Goal: Navigation & Orientation: Find specific page/section

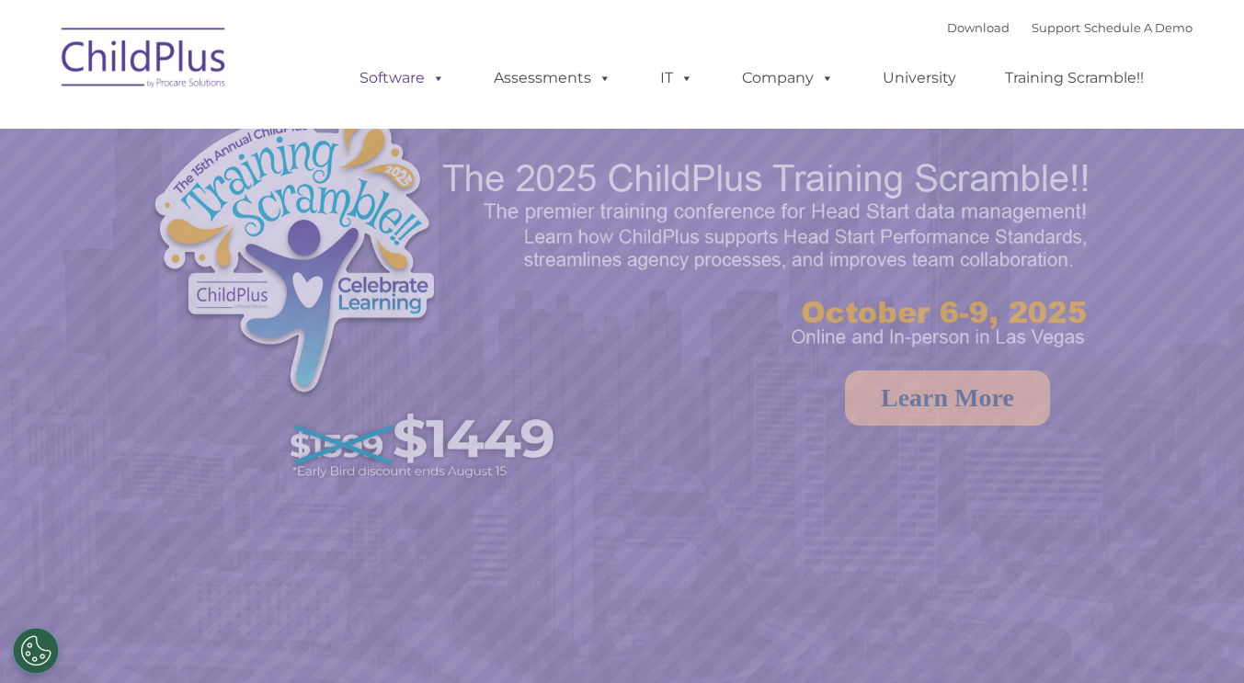
select select "MEDIUM"
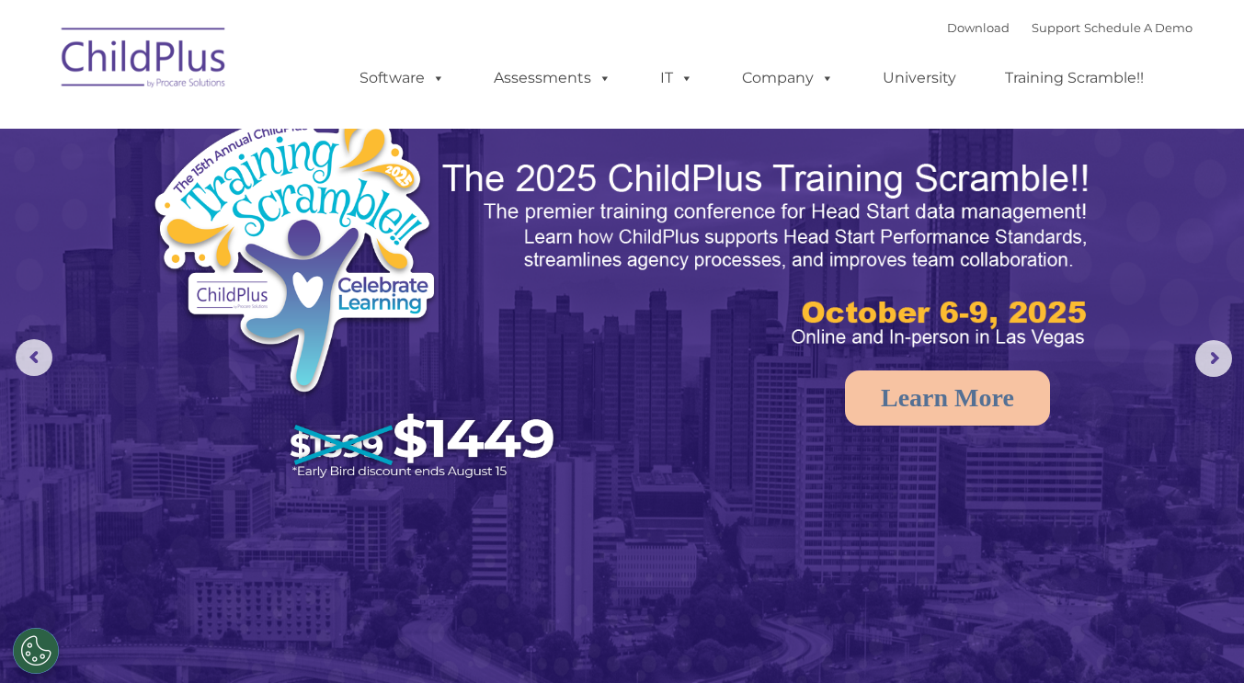
click at [156, 62] on img at bounding box center [144, 61] width 184 height 92
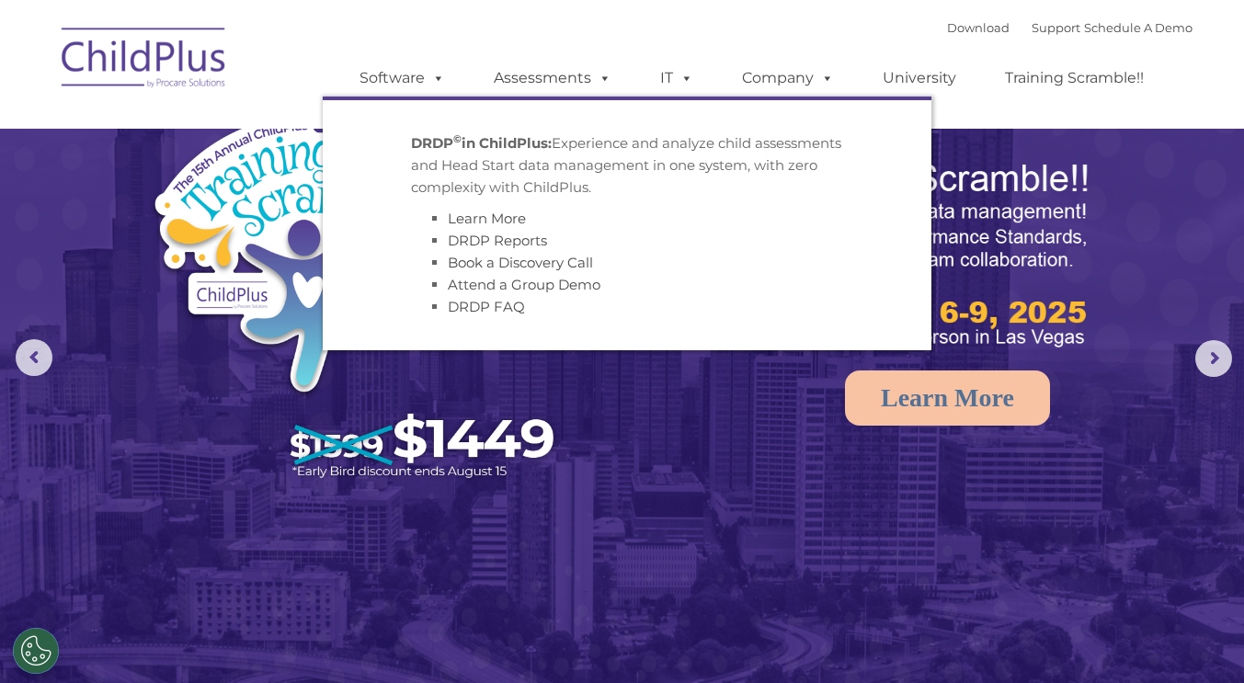
scroll to position [62, 0]
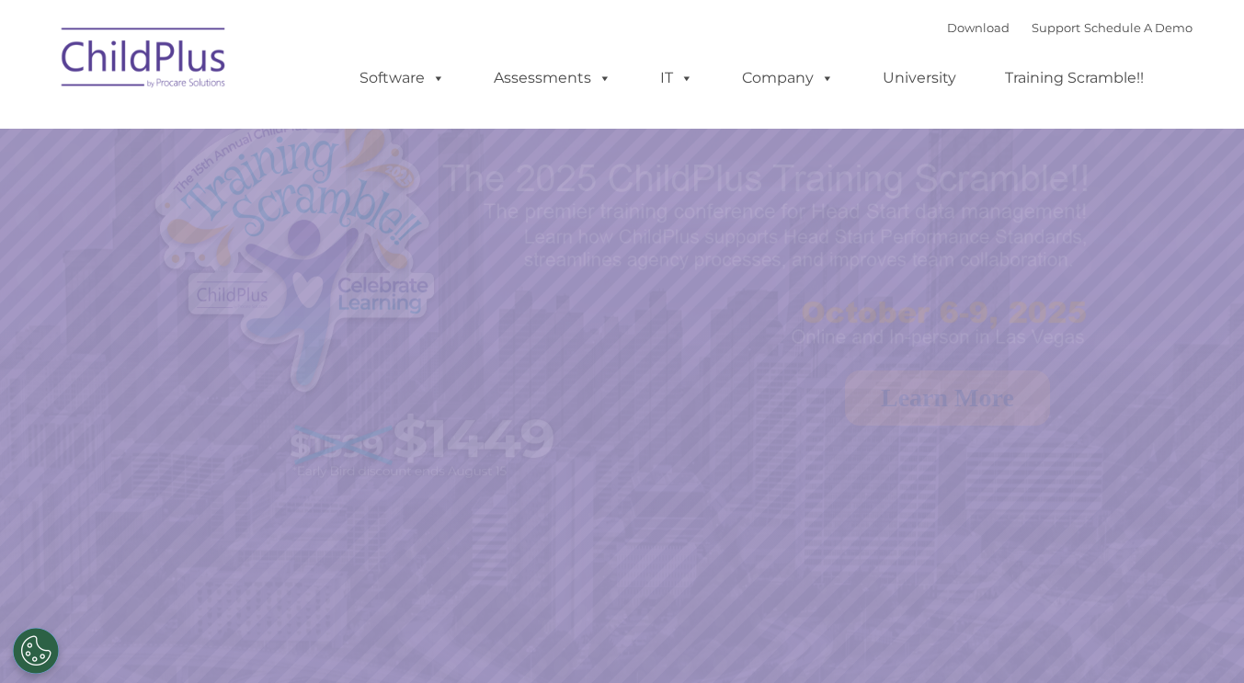
select select "MEDIUM"
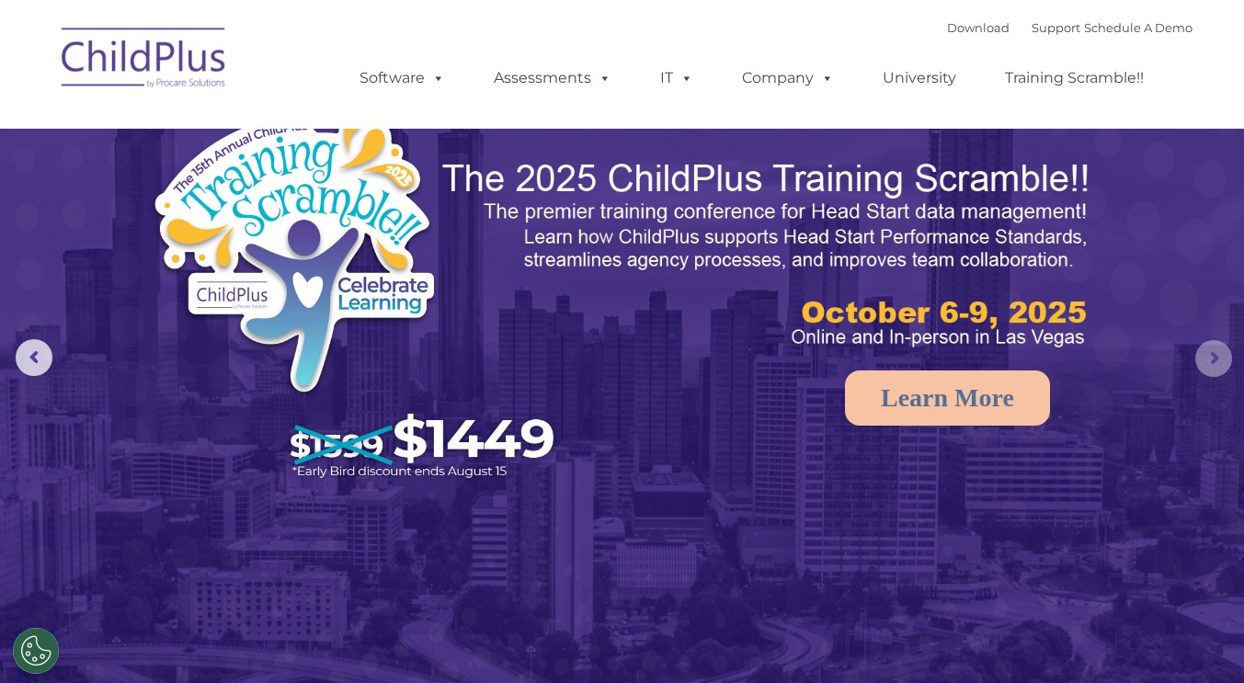
click at [1210, 354] on rs-arrow at bounding box center [1214, 358] width 37 height 37
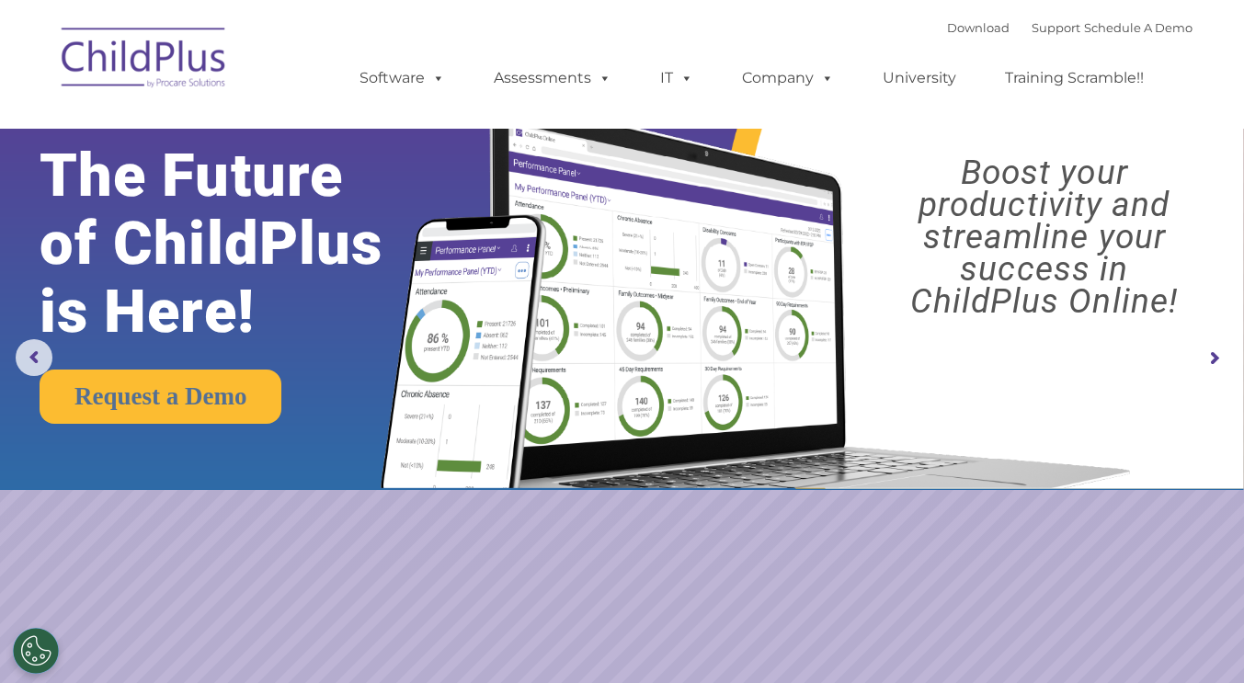
click at [1212, 362] on rs-arrow at bounding box center [1214, 358] width 37 height 37
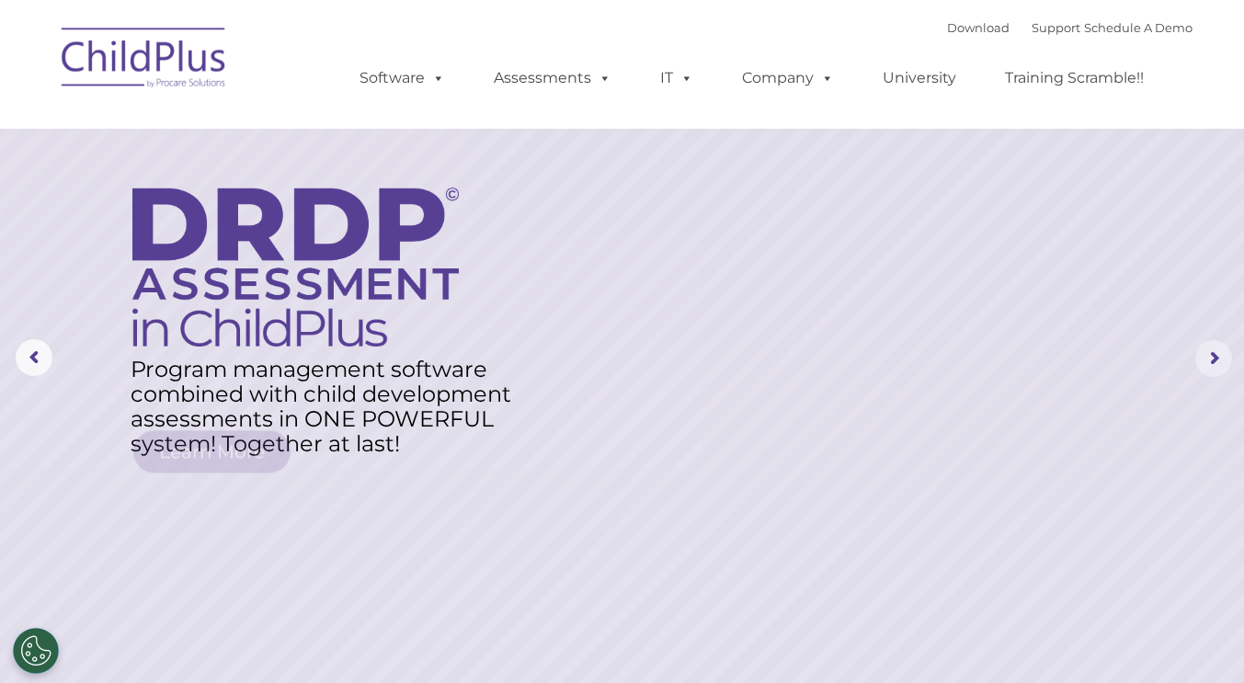
click at [1205, 362] on rs-arrow at bounding box center [1214, 358] width 37 height 37
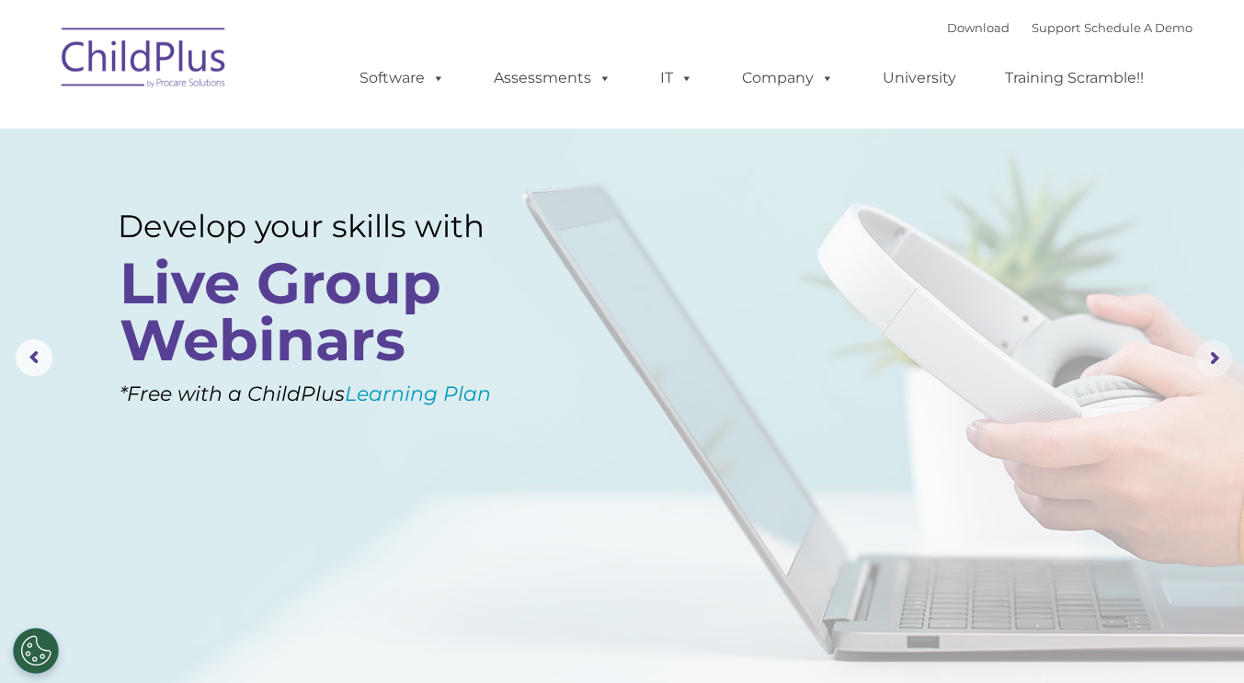
click at [1199, 362] on rs-arrow at bounding box center [1214, 358] width 37 height 37
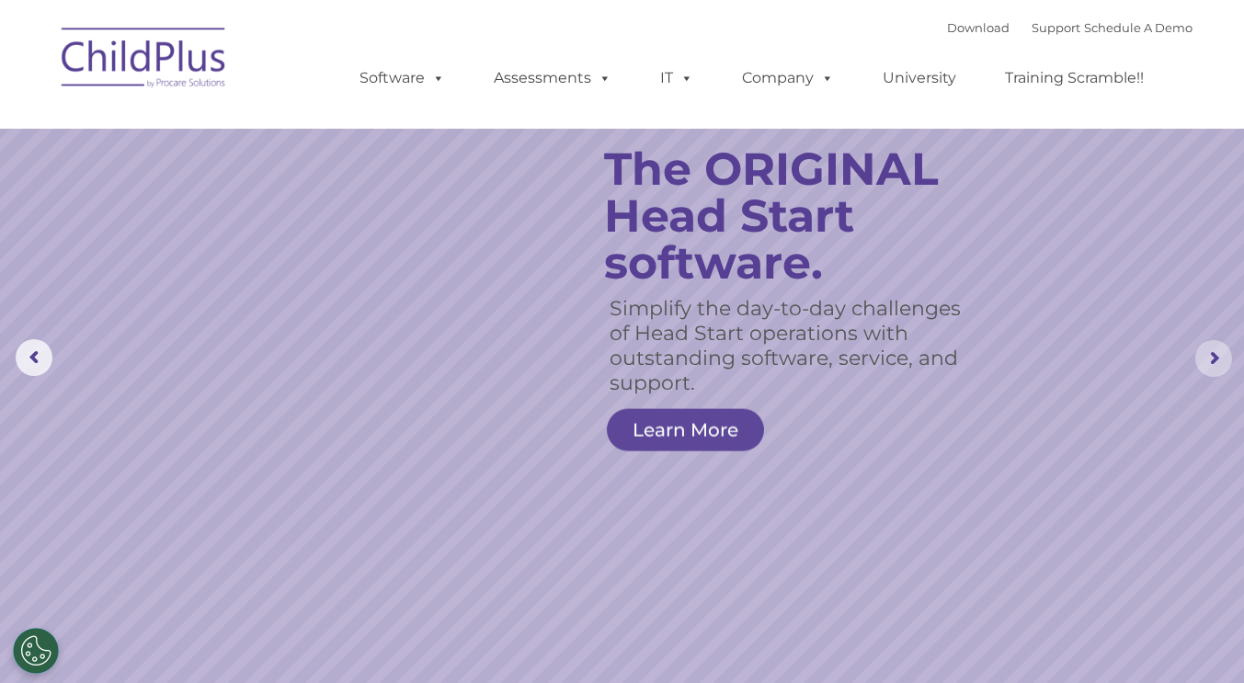
click at [1207, 362] on rs-arrow at bounding box center [1214, 358] width 37 height 37
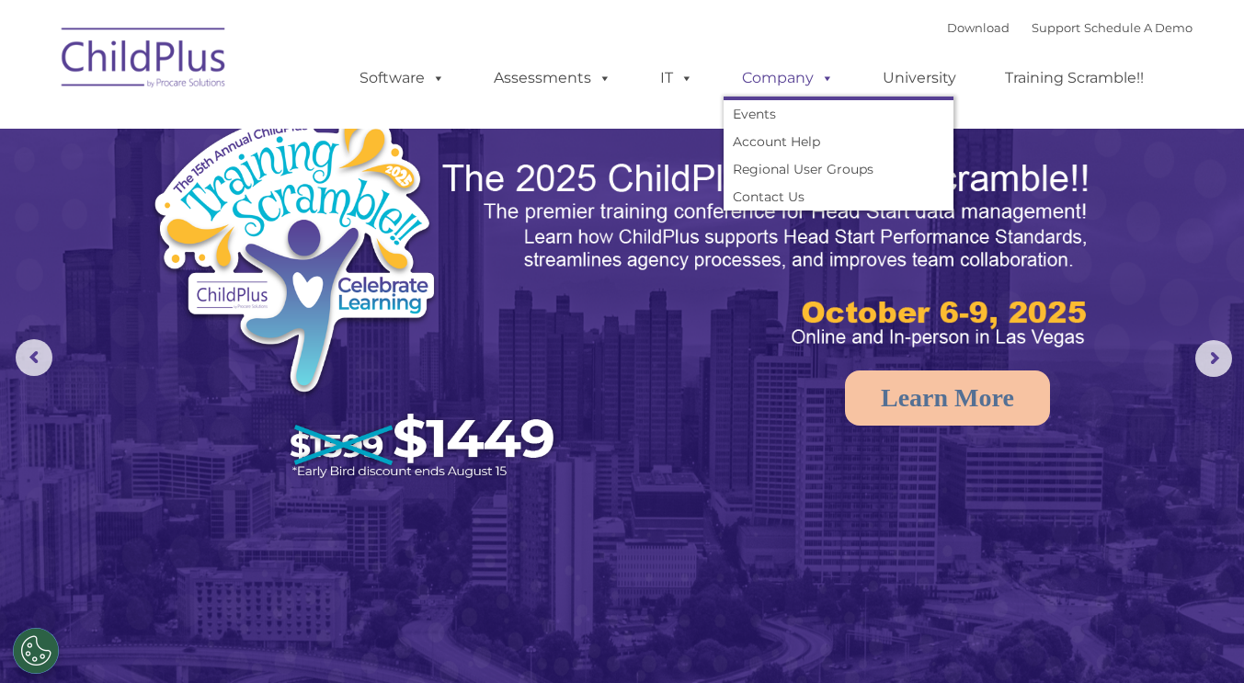
click at [832, 83] on span at bounding box center [824, 77] width 20 height 17
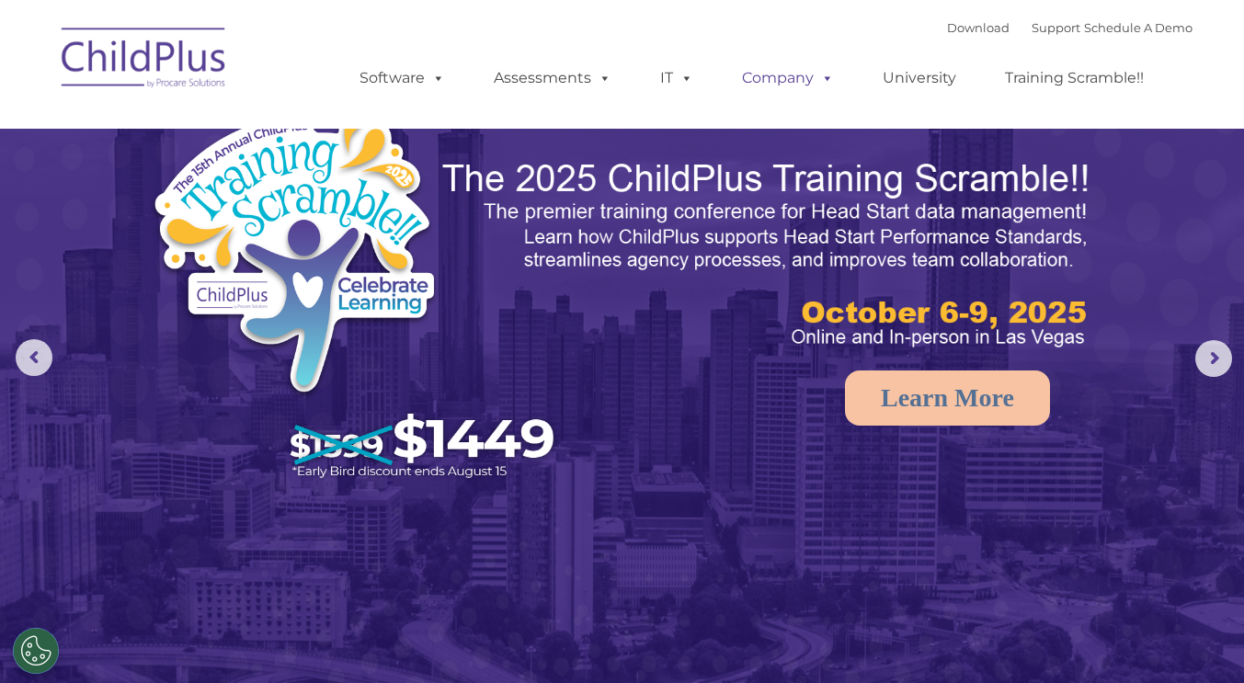
click at [820, 84] on span at bounding box center [824, 77] width 20 height 17
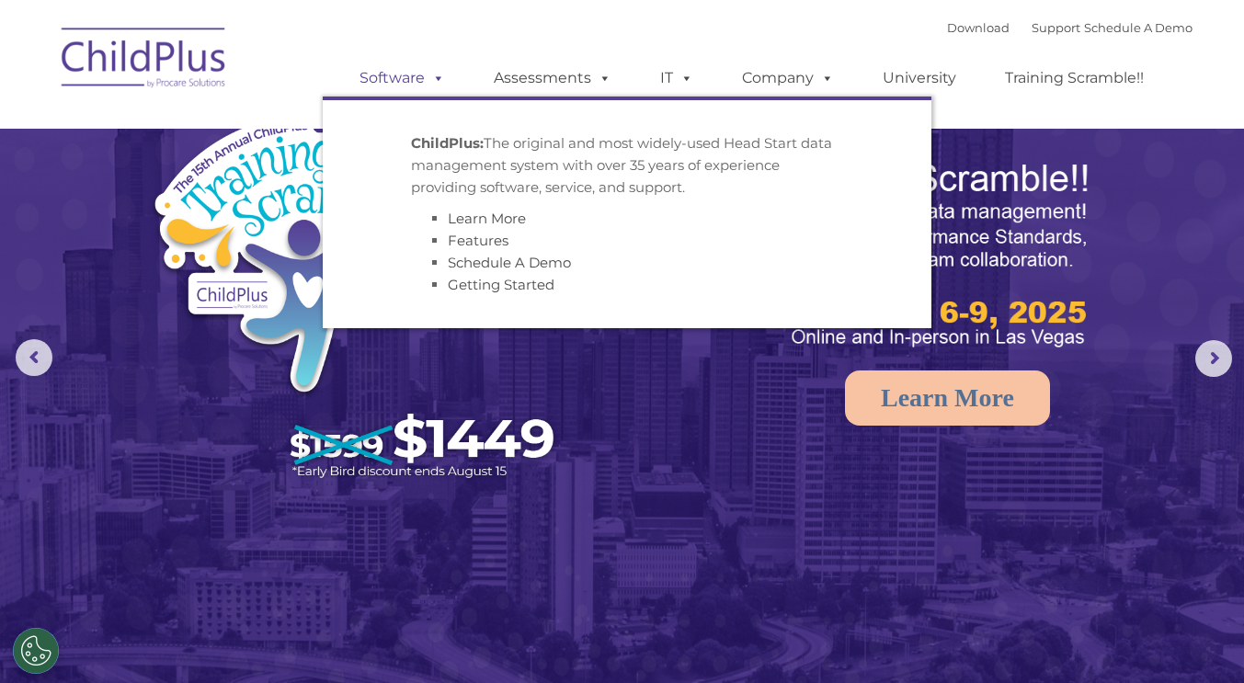
click at [436, 78] on span at bounding box center [435, 77] width 20 height 17
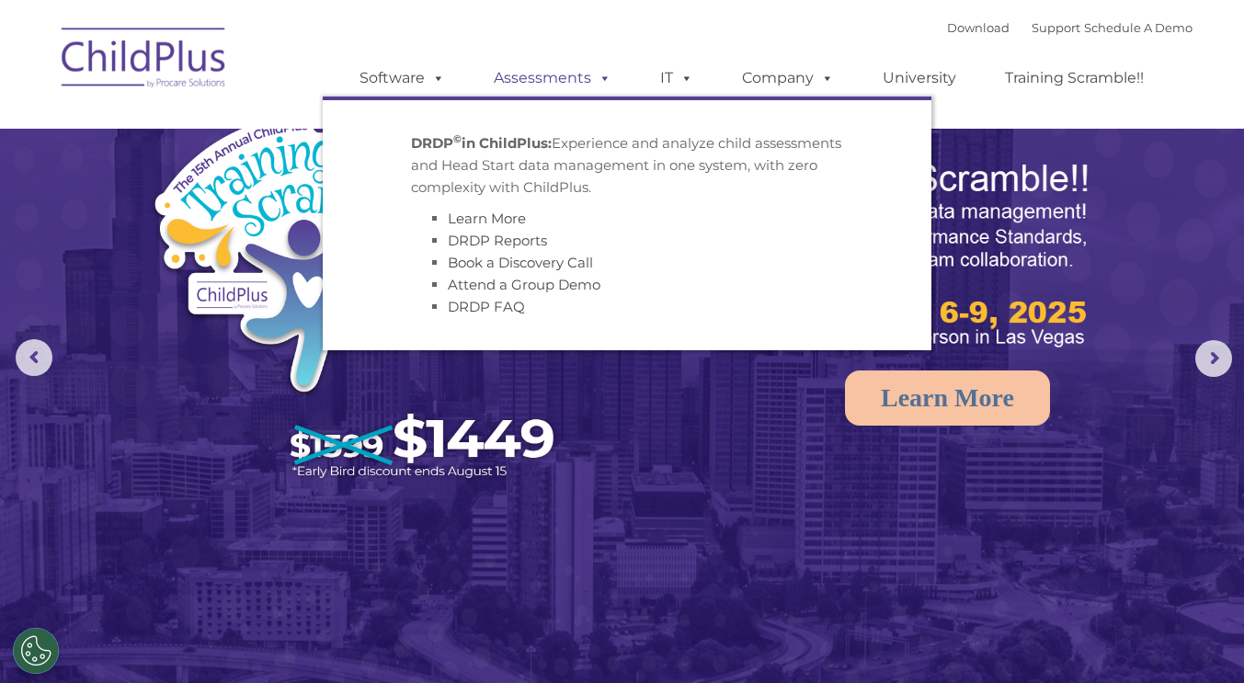
click at [538, 80] on link "Assessments" at bounding box center [553, 78] width 155 height 37
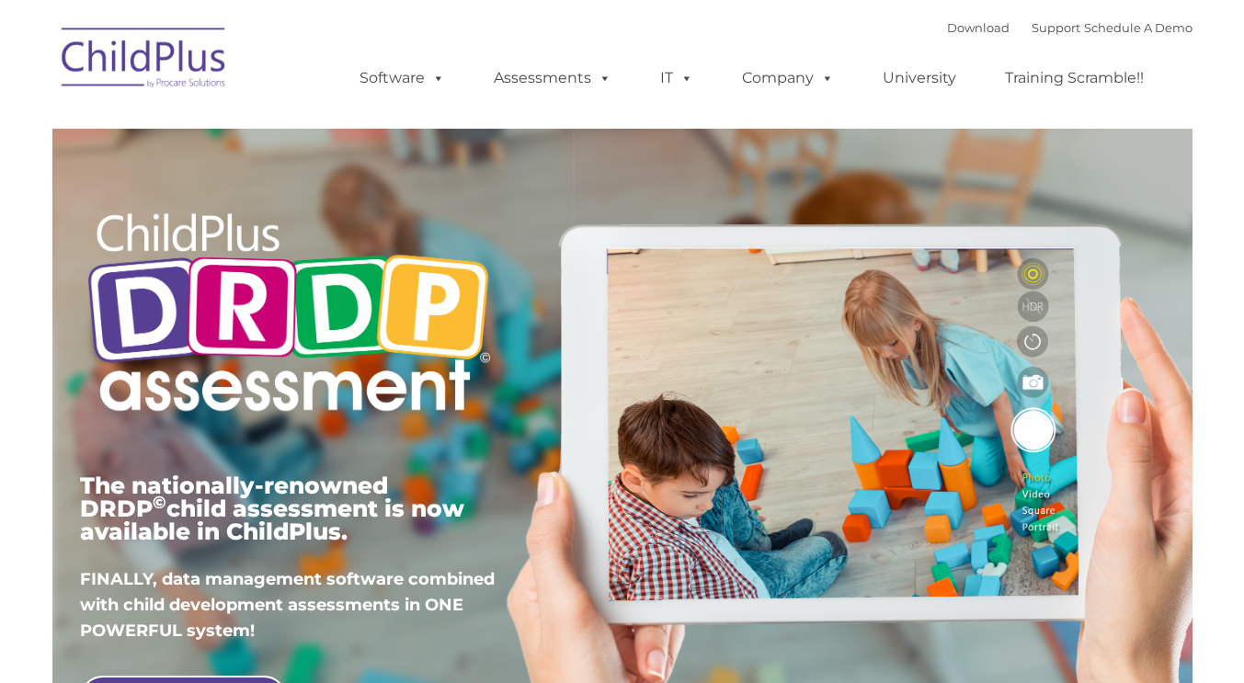
type input ""
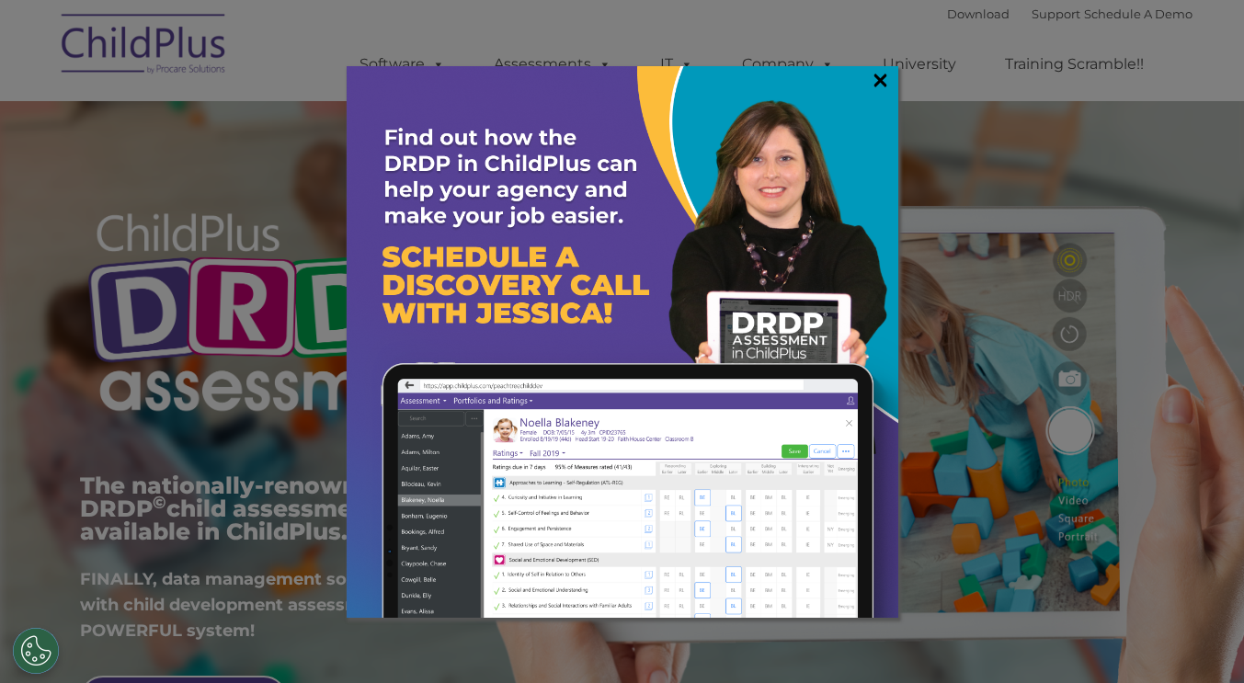
click at [881, 76] on link "×" at bounding box center [880, 80] width 21 height 18
